Goal: Transaction & Acquisition: Purchase product/service

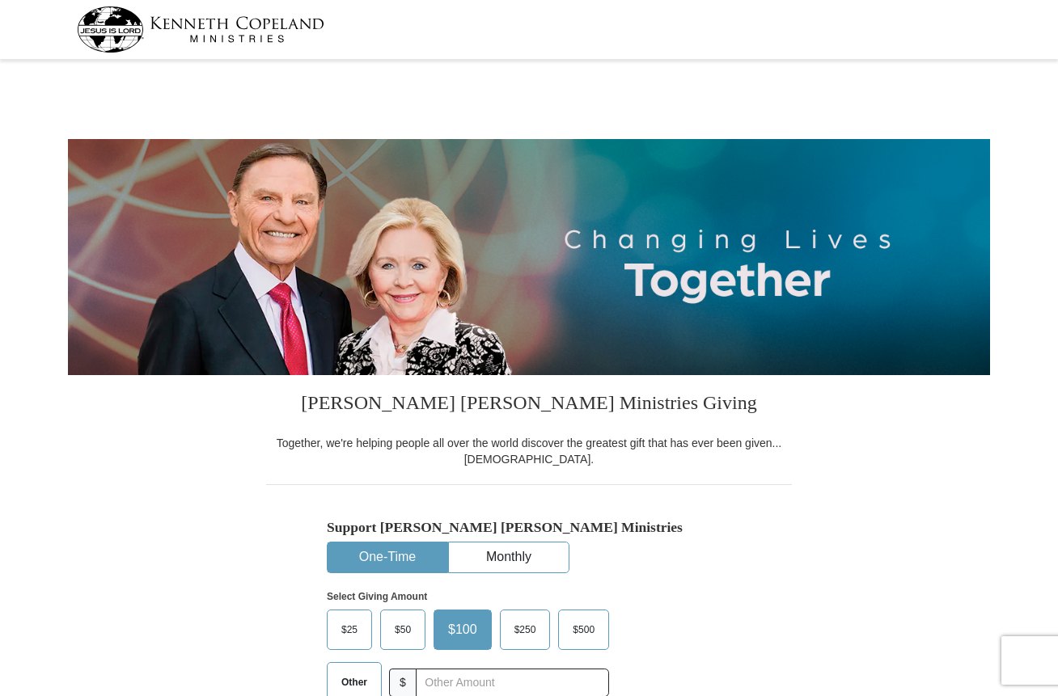
select select "CA"
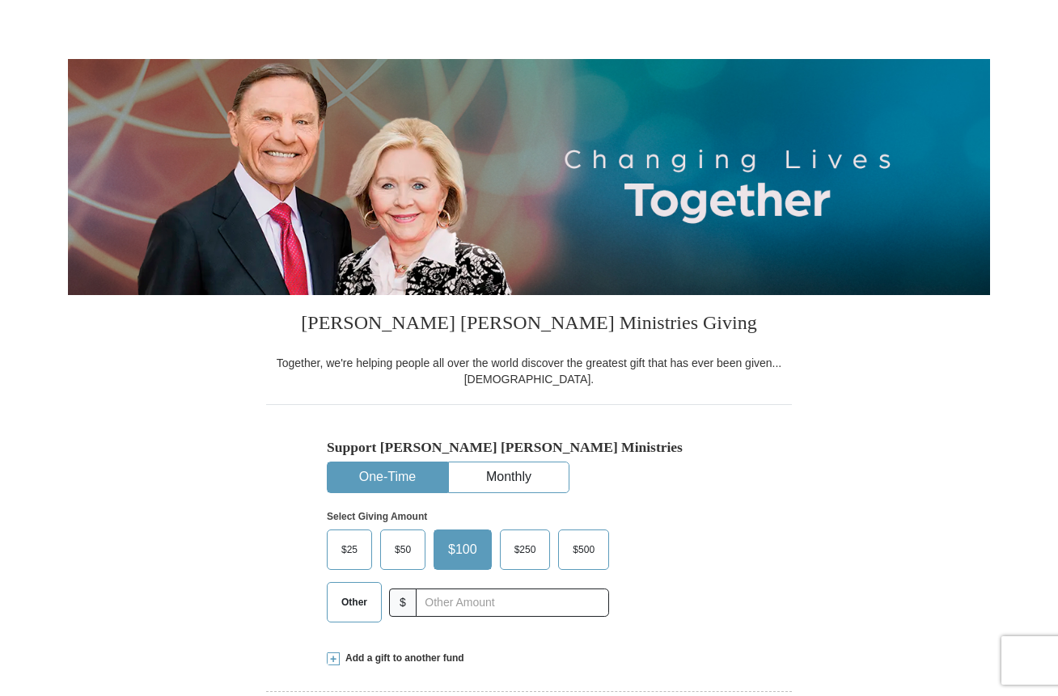
scroll to position [81, 0]
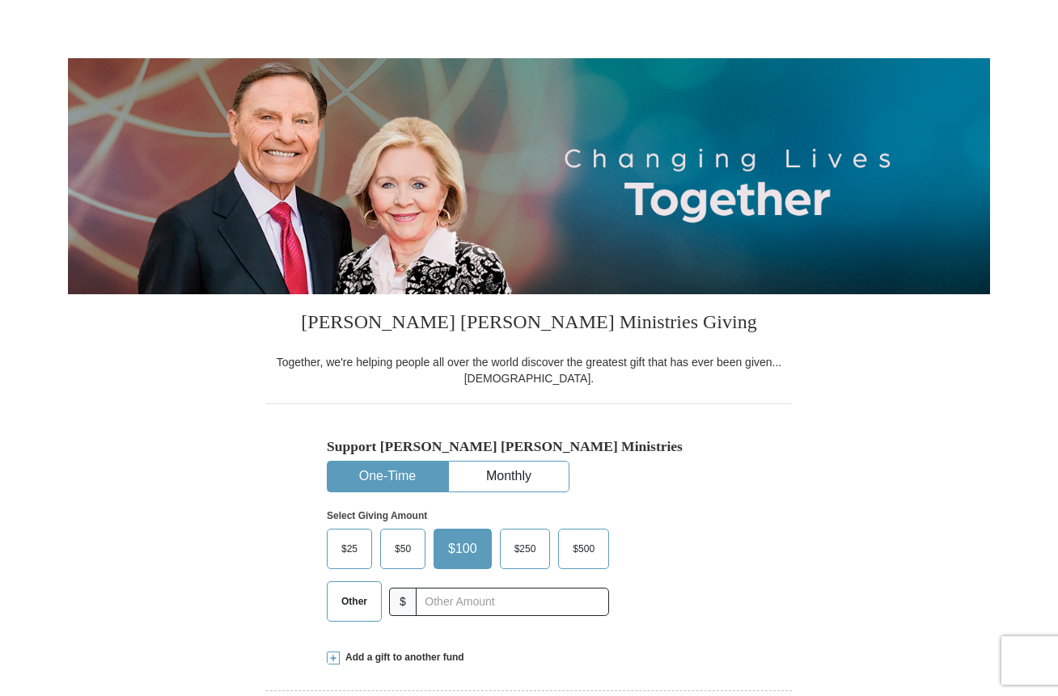
click at [359, 603] on span "Other" at bounding box center [354, 602] width 42 height 24
click at [0, 0] on input "Other" at bounding box center [0, 0] width 0 height 0
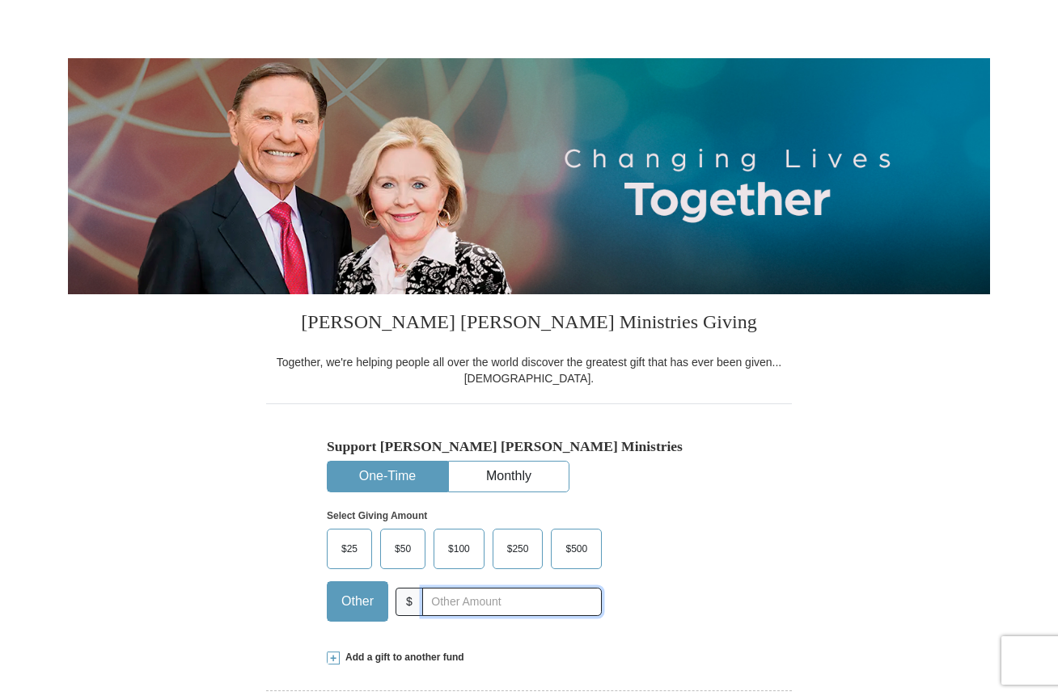
click at [476, 606] on input "text" at bounding box center [512, 602] width 180 height 28
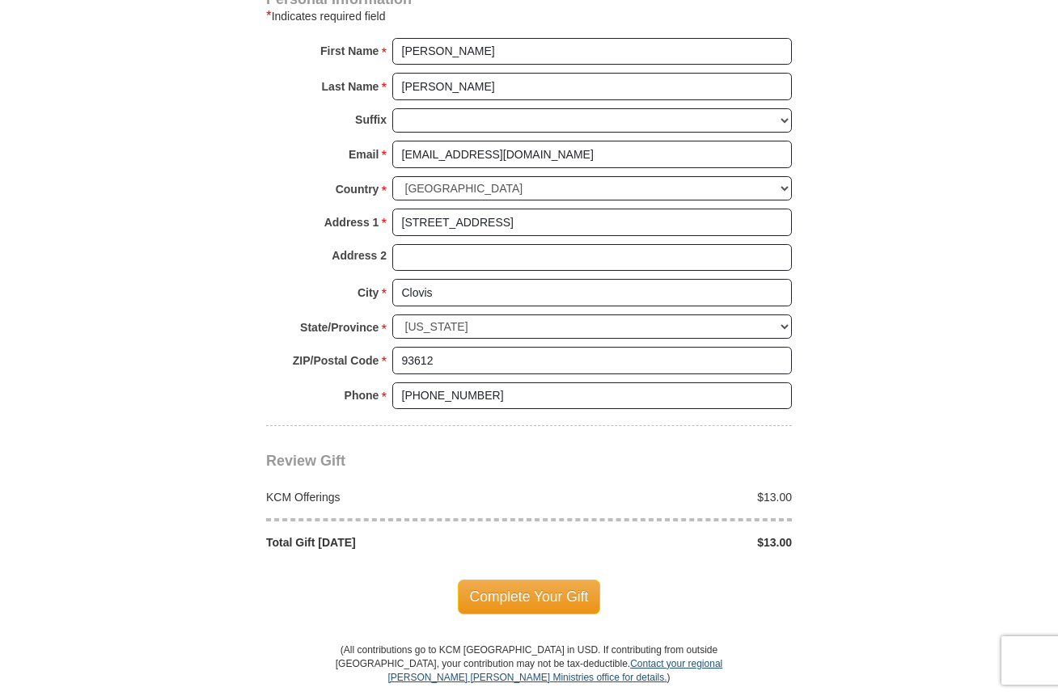
scroll to position [1132, 0]
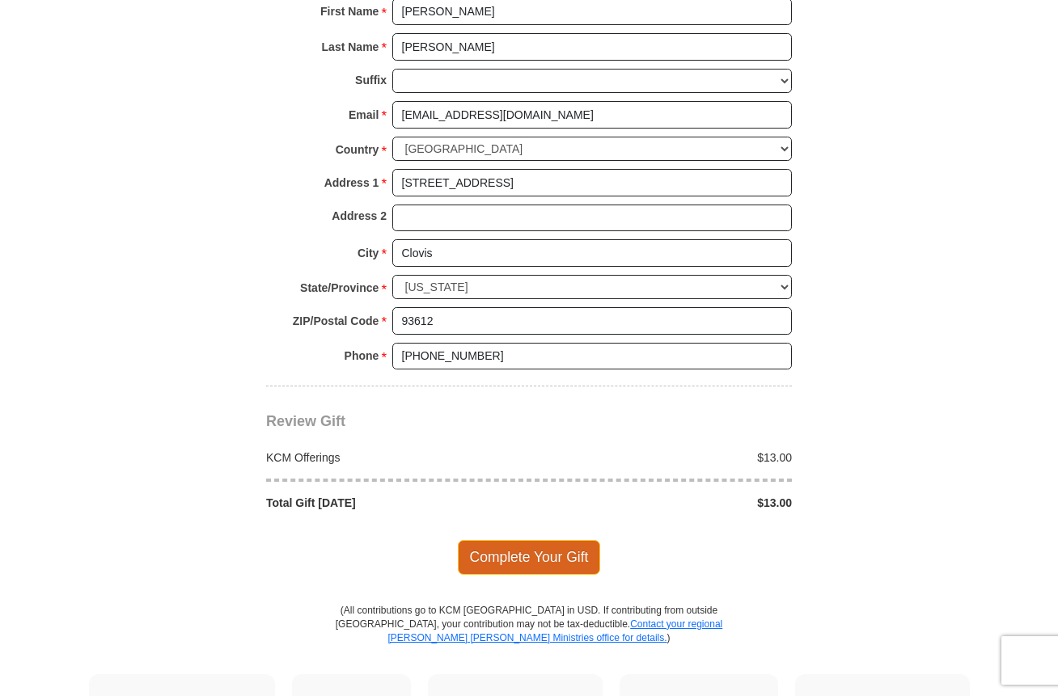
type input "13.00"
click at [507, 561] on span "Complete Your Gift" at bounding box center [529, 557] width 143 height 34
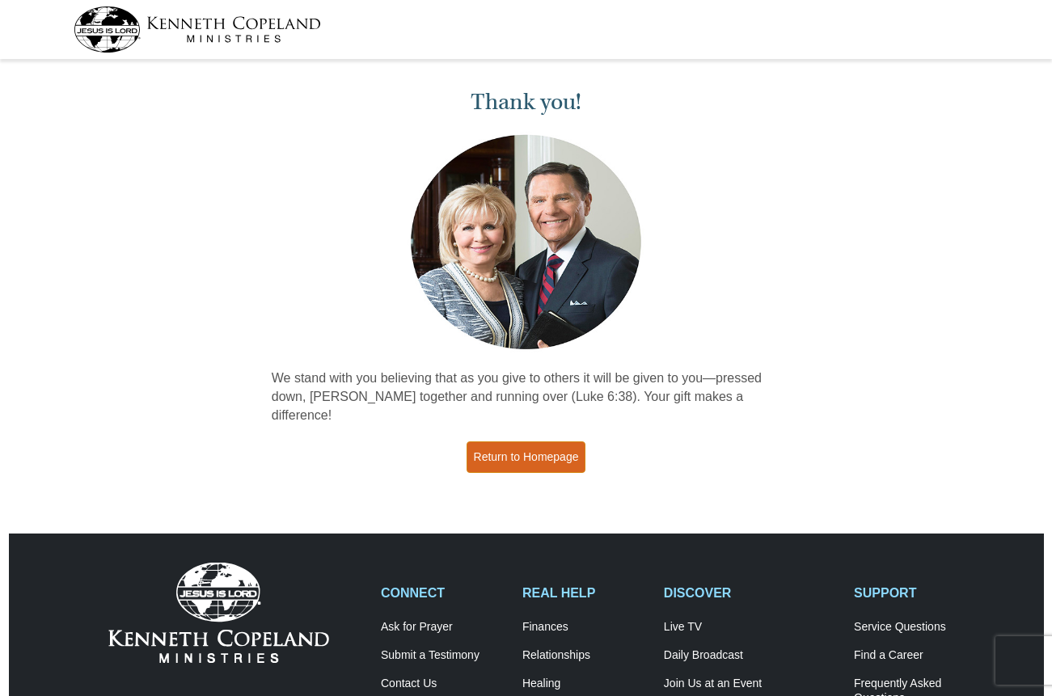
click at [526, 442] on link "Return to Homepage" at bounding box center [527, 458] width 120 height 32
